Goal: Navigation & Orientation: Understand site structure

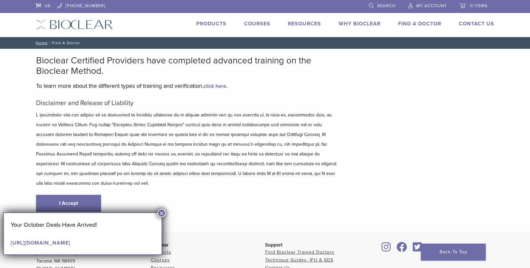
click at [164, 213] on button "×" at bounding box center [161, 213] width 8 height 8
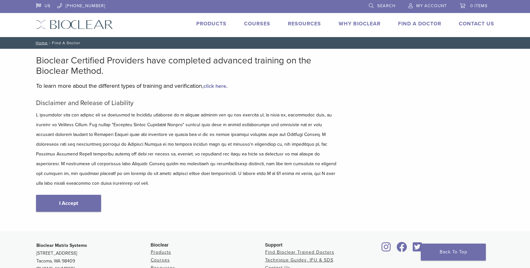
click at [417, 23] on link "Find A Doctor" at bounding box center [419, 23] width 43 height 7
drag, startPoint x: 76, startPoint y: 198, endPoint x: 74, endPoint y: 265, distance: 66.7
click at [369, 26] on link "Why Bioclear" at bounding box center [360, 23] width 42 height 7
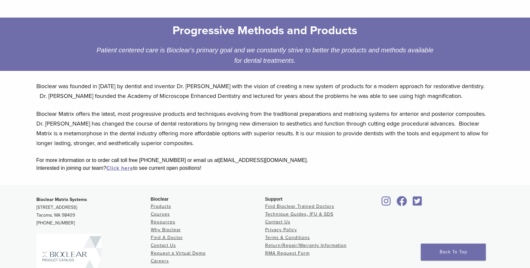
scroll to position [156, 0]
